Goal: Find specific page/section: Find specific page/section

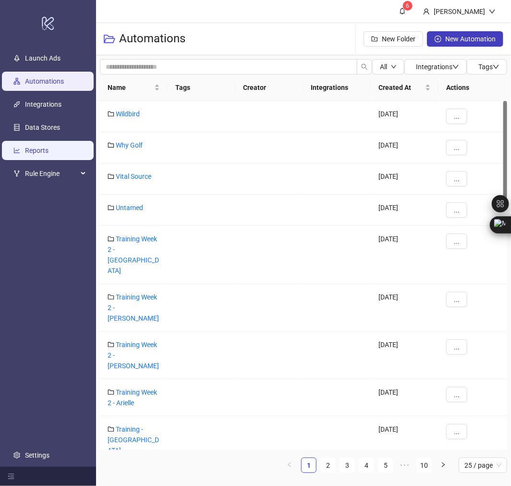
click at [46, 154] on link "Reports" at bounding box center [37, 150] width 24 height 8
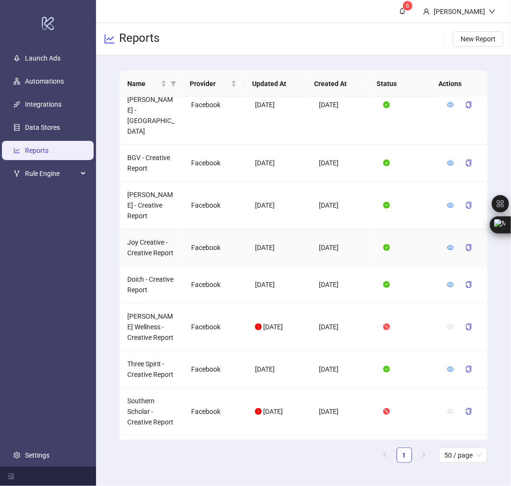
scroll to position [1174, 0]
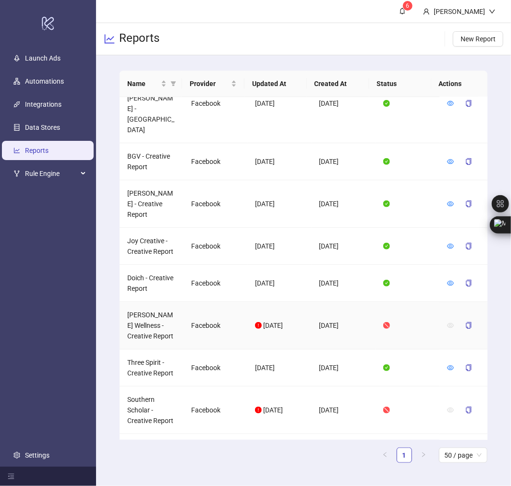
click at [154, 302] on td "[PERSON_NAME] Wellness - Creative Report" at bounding box center [152, 326] width 64 height 48
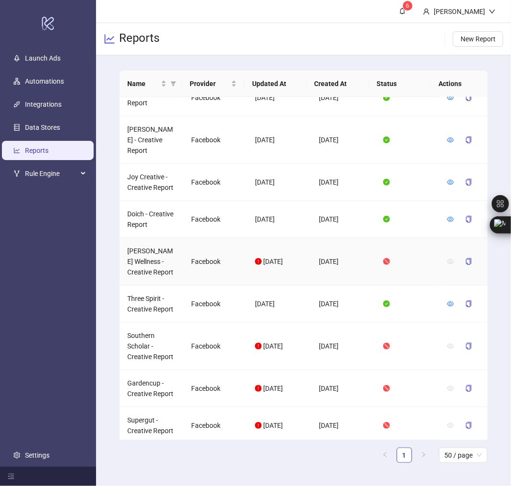
scroll to position [1252, 0]
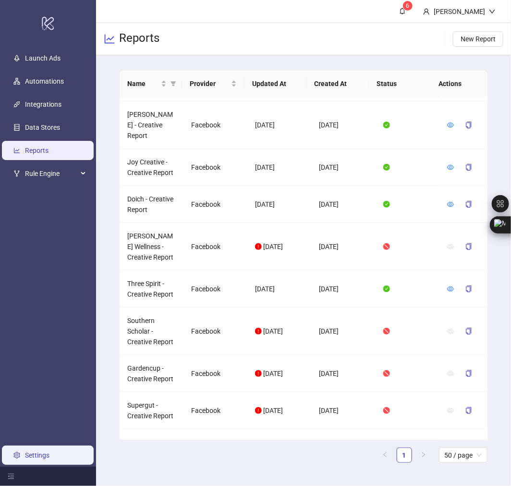
click at [25, 458] on link "Settings" at bounding box center [37, 455] width 24 height 8
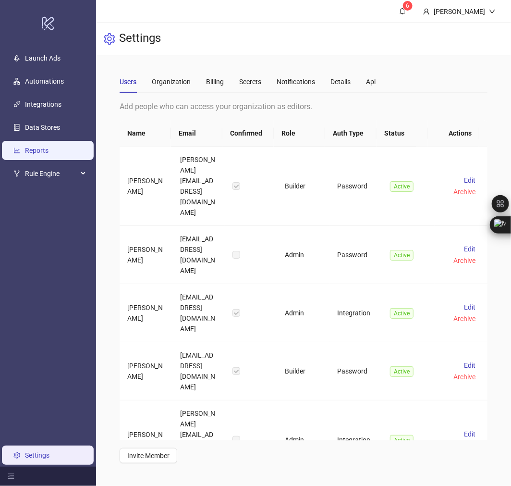
click at [43, 149] on link "Reports" at bounding box center [37, 150] width 24 height 8
